Goal: Check status: Check status

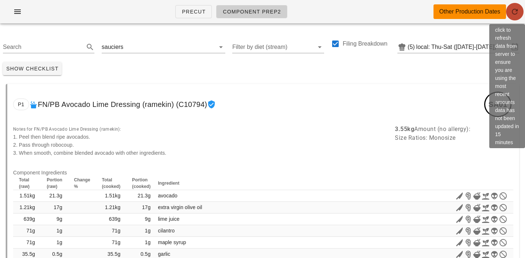
click at [515, 11] on icon "button" at bounding box center [514, 11] width 9 height 9
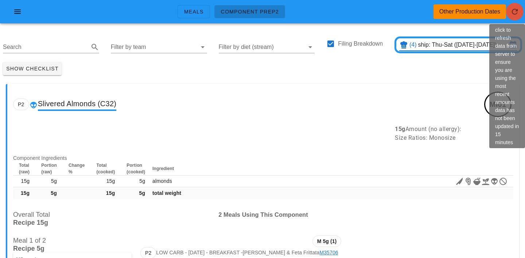
click at [517, 13] on icon "button" at bounding box center [514, 11] width 9 height 9
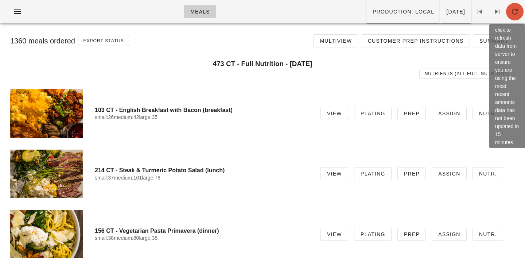
click at [518, 13] on icon "button" at bounding box center [514, 11] width 9 height 9
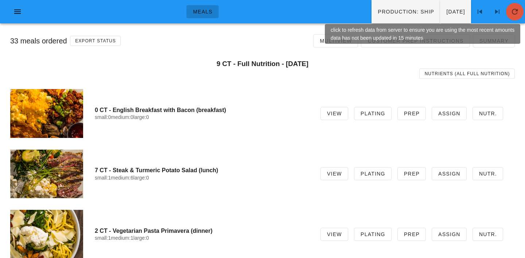
click at [517, 16] on button "button" at bounding box center [514, 11] width 17 height 17
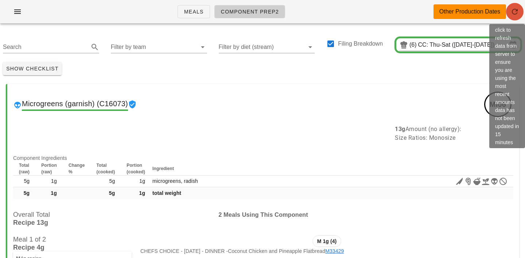
click at [519, 7] on span "button" at bounding box center [514, 11] width 17 height 9
